Goal: Information Seeking & Learning: Learn about a topic

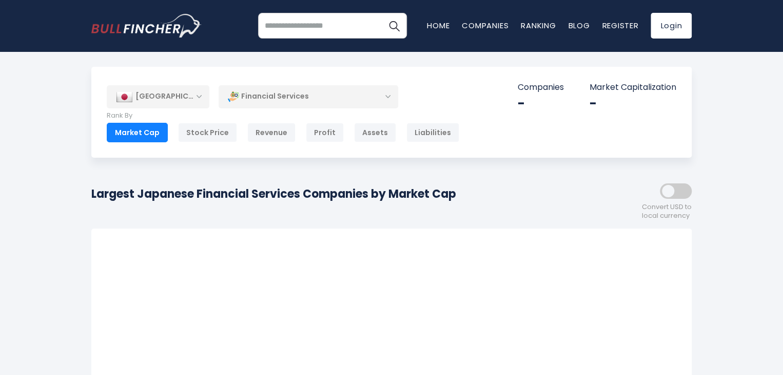
click at [179, 97] on div "[GEOGRAPHIC_DATA]" at bounding box center [158, 96] width 103 height 23
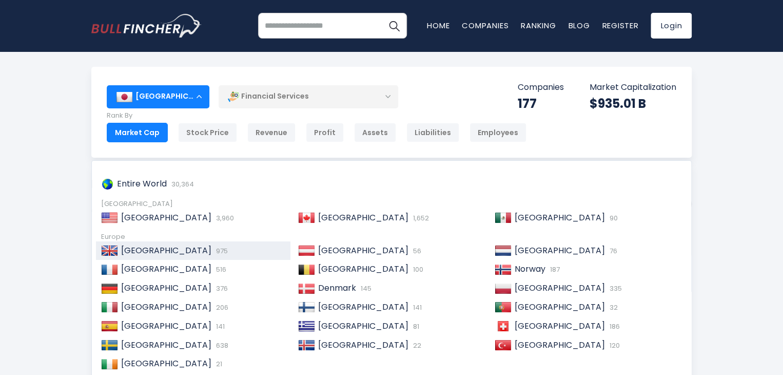
click at [141, 258] on div "United Kingdom 975" at bounding box center [193, 250] width 194 height 19
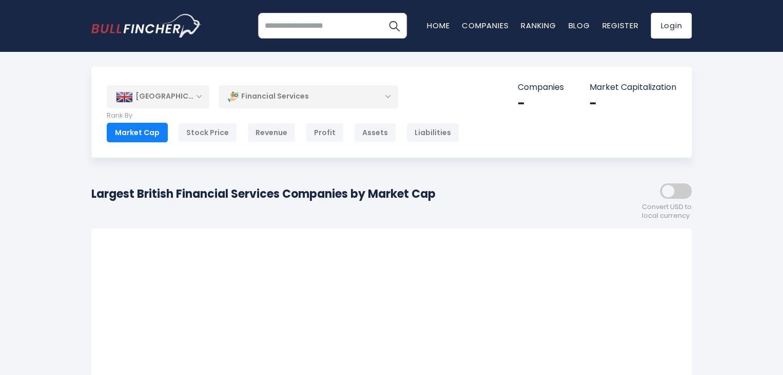
click at [135, 126] on div "Market Cap" at bounding box center [137, 132] width 61 height 19
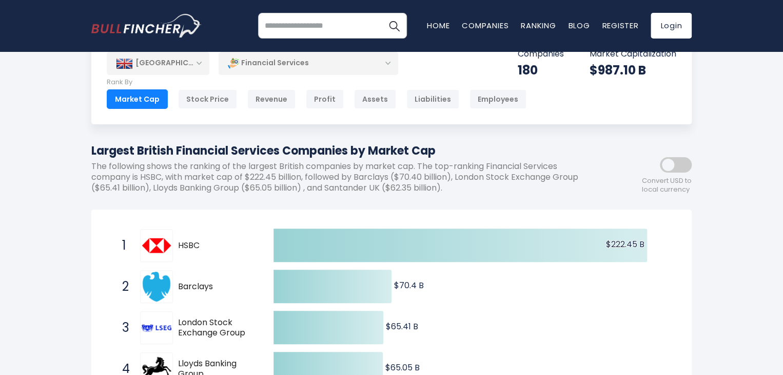
scroll to position [51, 0]
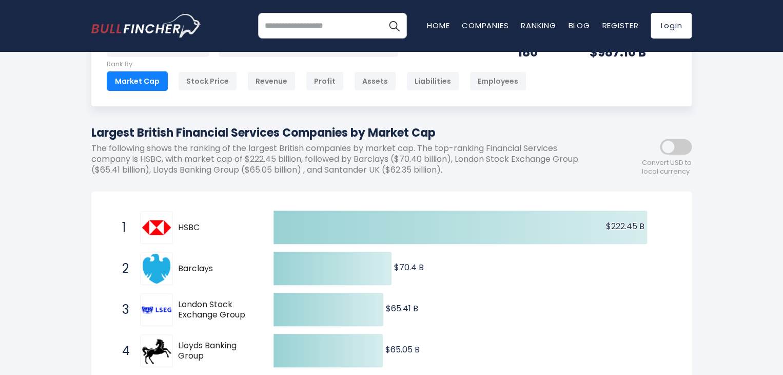
scroll to position [154, 0]
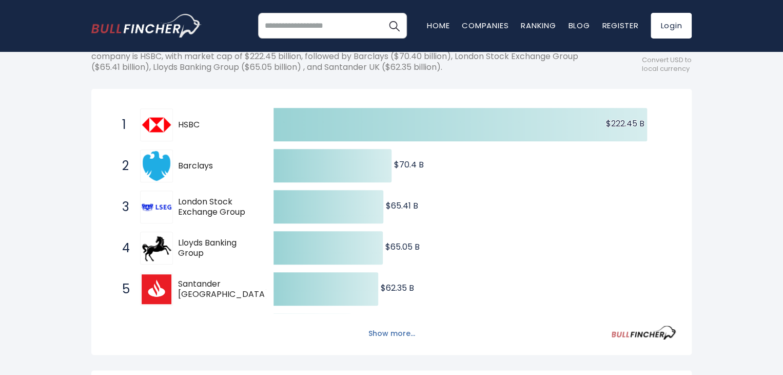
click at [371, 333] on button "Show more..." at bounding box center [391, 333] width 59 height 17
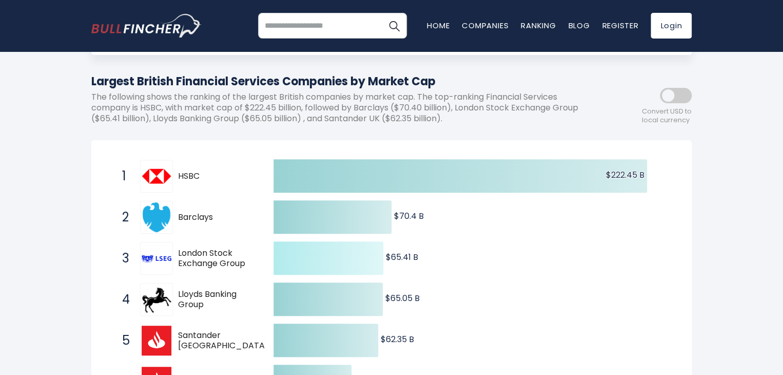
scroll to position [0, 0]
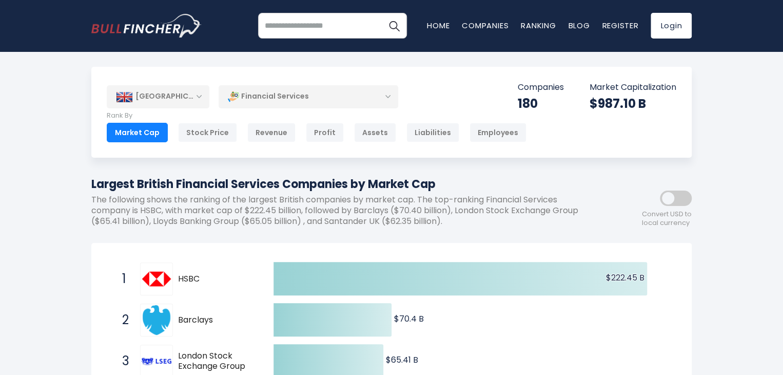
click at [186, 103] on div "[GEOGRAPHIC_DATA]" at bounding box center [158, 96] width 103 height 23
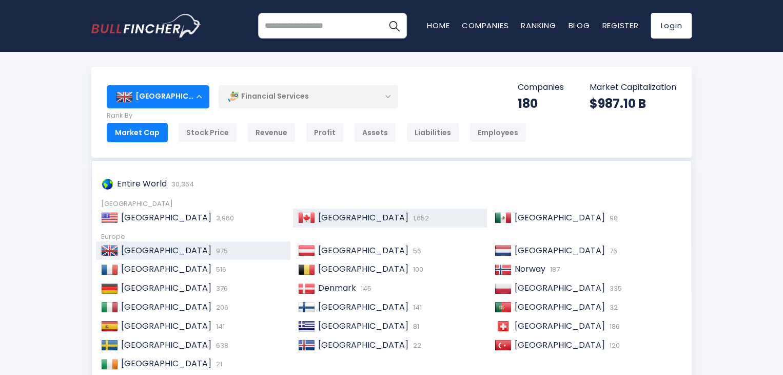
click at [336, 221] on span "[GEOGRAPHIC_DATA]" at bounding box center [363, 217] width 90 height 12
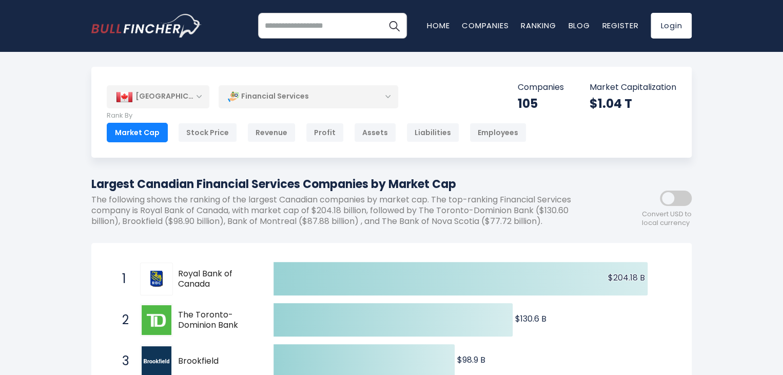
click at [199, 98] on div "[GEOGRAPHIC_DATA]" at bounding box center [158, 96] width 103 height 23
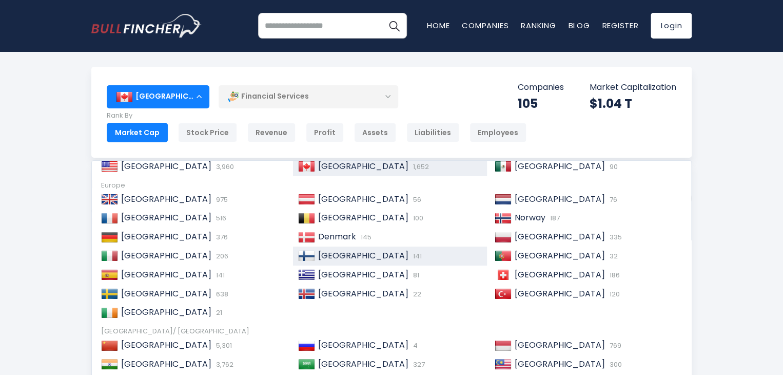
scroll to position [103, 0]
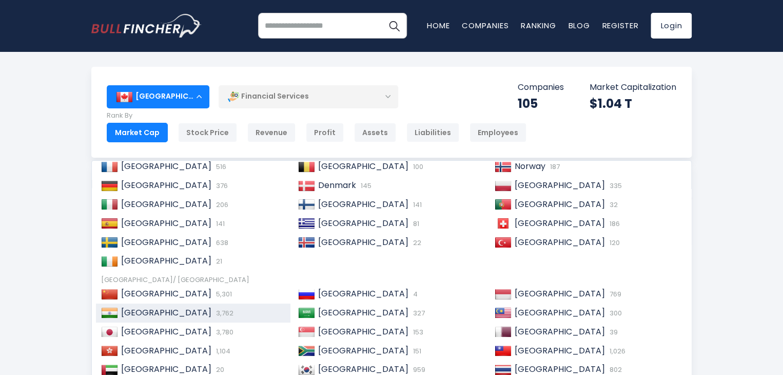
click at [131, 309] on span "[GEOGRAPHIC_DATA]" at bounding box center [166, 312] width 90 height 12
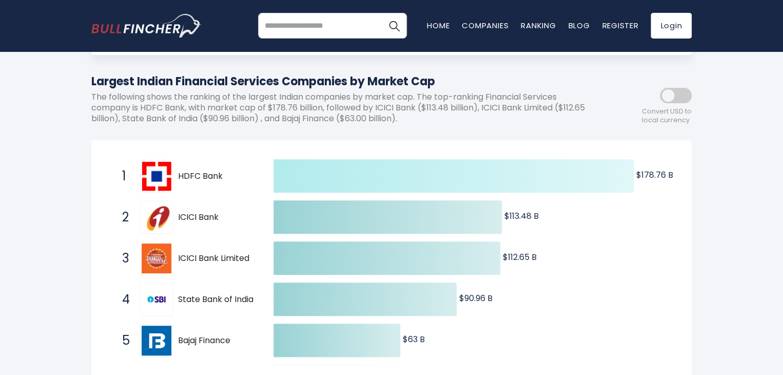
scroll to position [154, 0]
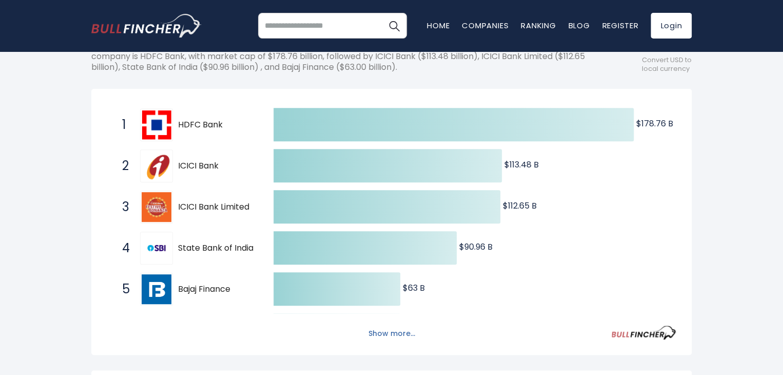
click at [402, 337] on button "Show more..." at bounding box center [391, 333] width 59 height 17
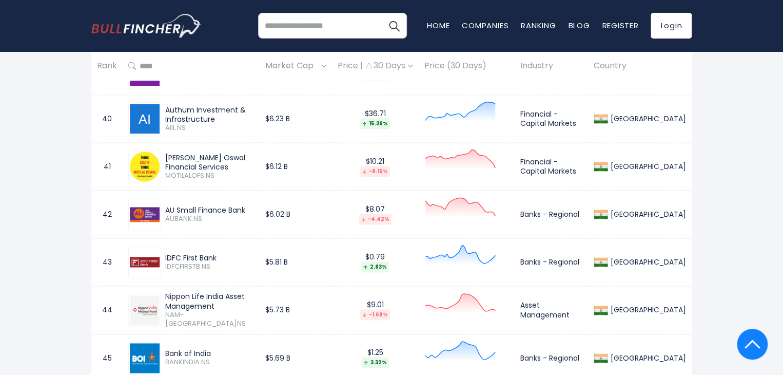
scroll to position [2616, 0]
